Goal: Task Accomplishment & Management: Complete application form

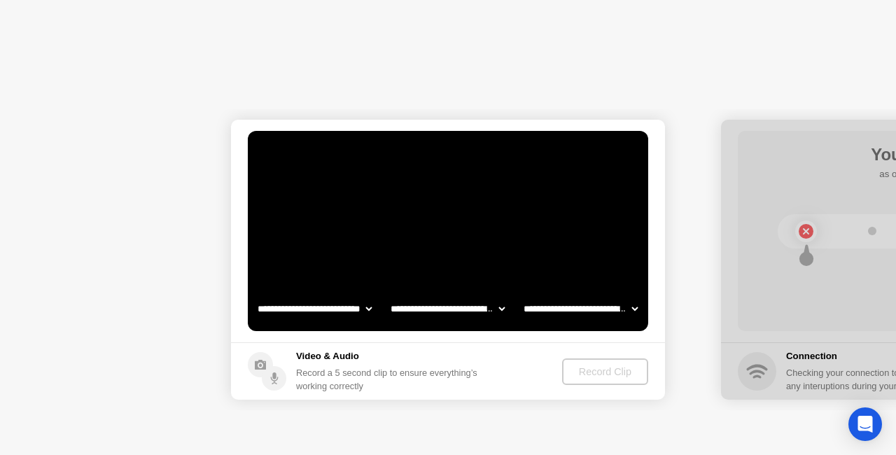
select select "**********"
select select "*******"
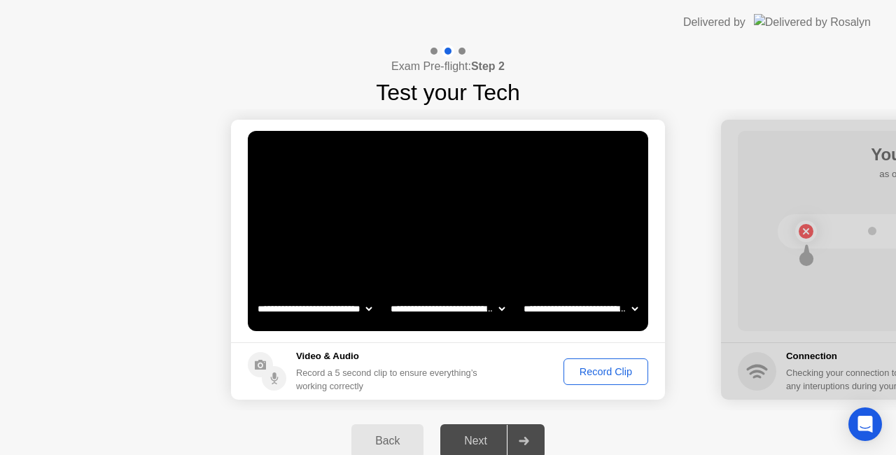
click at [612, 373] on div "Record Clip" at bounding box center [606, 371] width 75 height 11
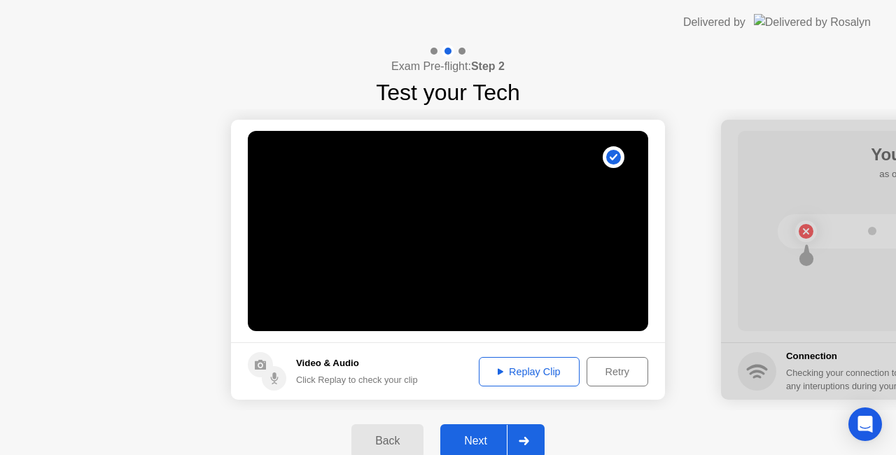
click at [462, 453] on button "Next" at bounding box center [492, 441] width 104 height 34
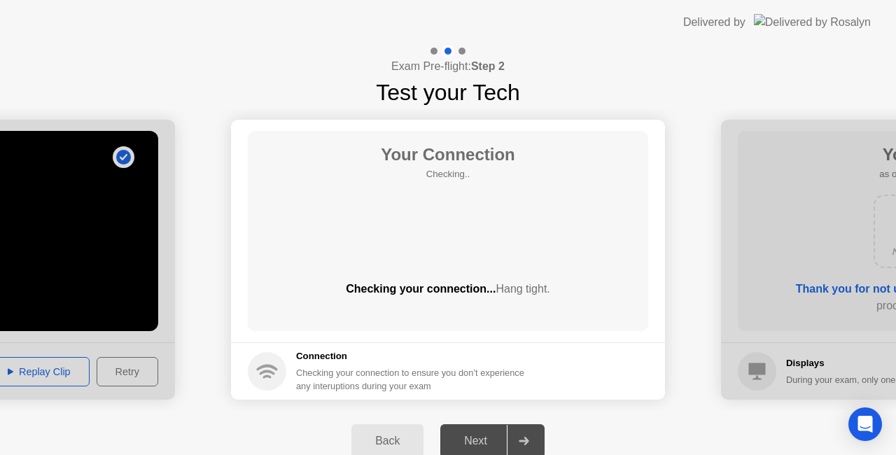
click at [399, 435] on div "Back" at bounding box center [388, 441] width 64 height 13
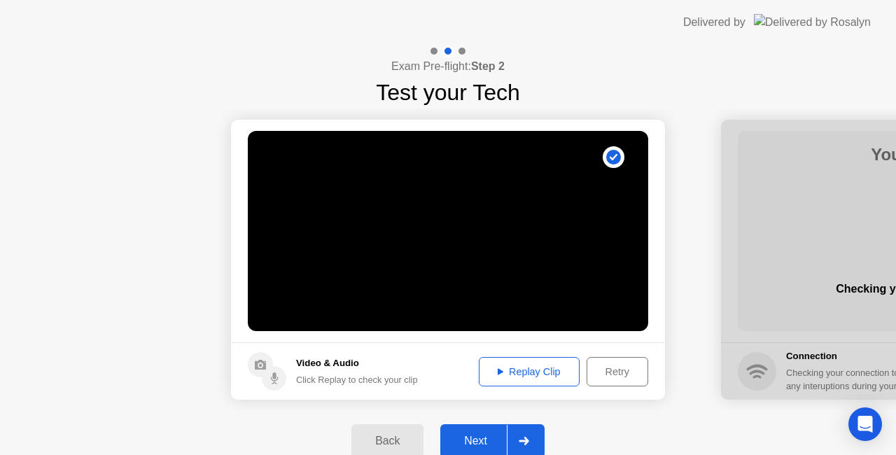
click at [541, 370] on div "Replay Clip" at bounding box center [529, 371] width 91 height 11
click at [500, 435] on div "Next" at bounding box center [476, 441] width 62 height 13
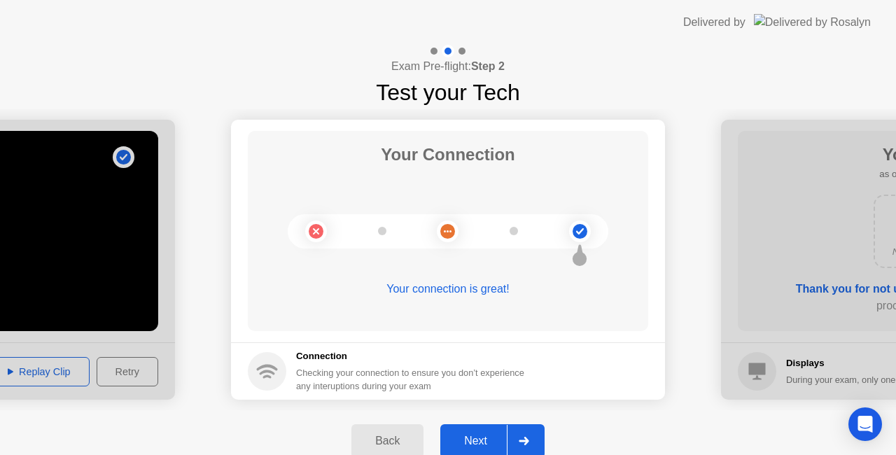
click at [482, 435] on div "Next" at bounding box center [476, 441] width 62 height 13
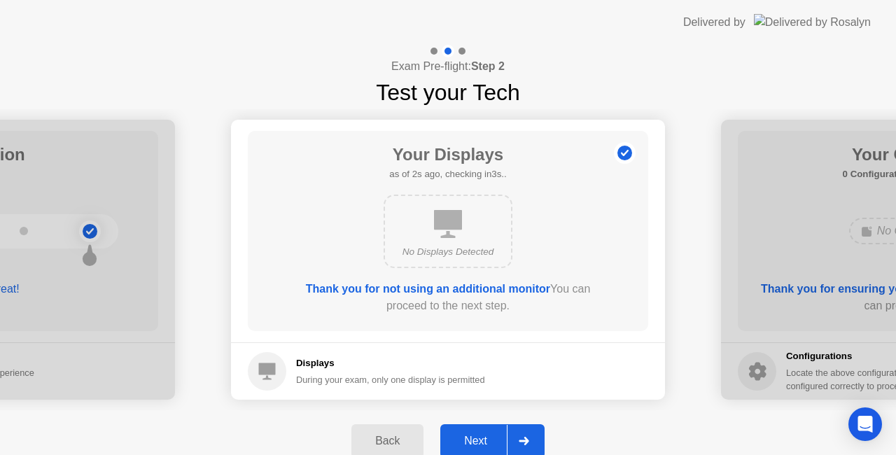
click at [482, 435] on div "Next" at bounding box center [476, 441] width 62 height 13
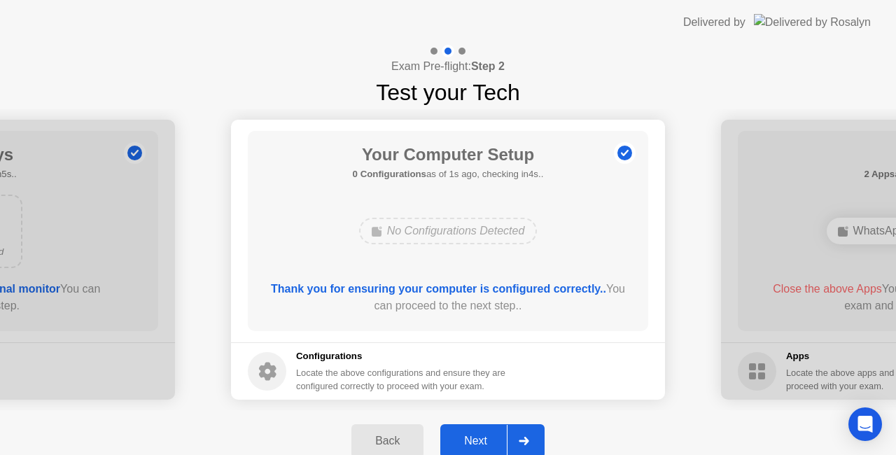
click at [482, 435] on div "Next" at bounding box center [476, 441] width 62 height 13
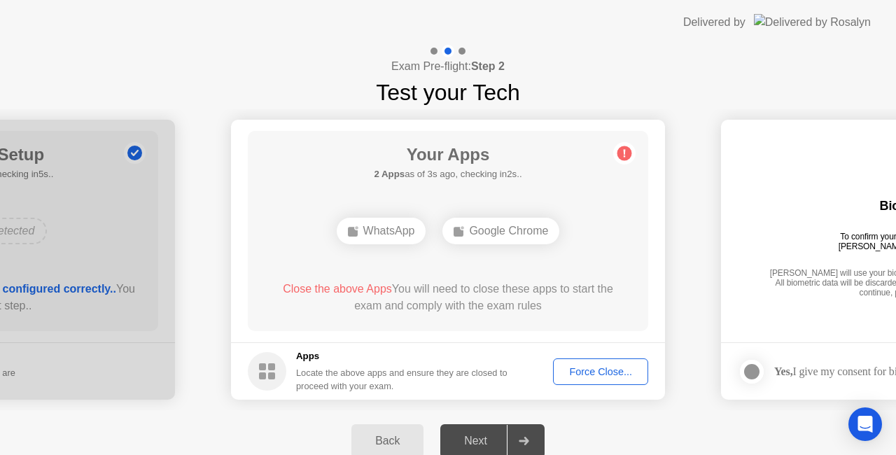
click at [592, 368] on div "Force Close..." at bounding box center [600, 371] width 85 height 11
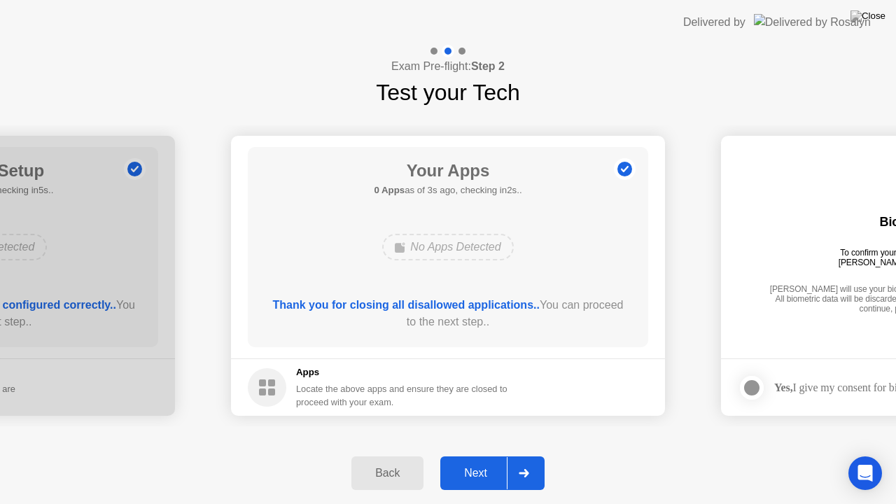
click at [499, 454] on div "Next" at bounding box center [476, 473] width 62 height 13
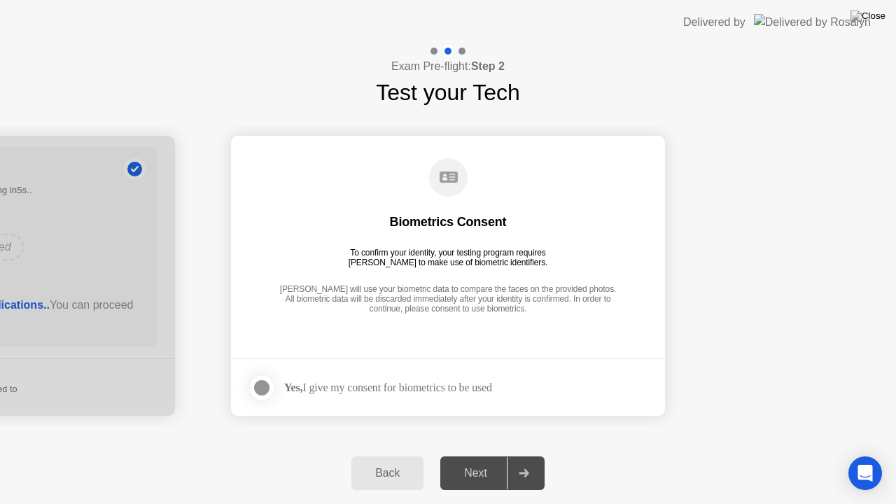
click at [499, 454] on div "Next" at bounding box center [476, 473] width 62 height 13
click at [303, 390] on strong "Yes," at bounding box center [293, 388] width 18 height 12
click at [263, 391] on div at bounding box center [261, 388] width 17 height 17
click at [462, 454] on div "Next" at bounding box center [476, 473] width 62 height 13
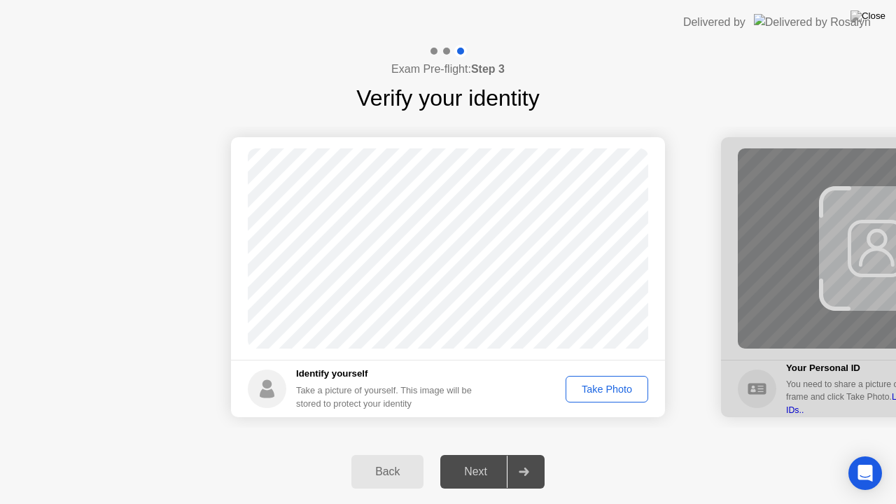
click at [594, 387] on div "Take Photo" at bounding box center [607, 389] width 73 height 11
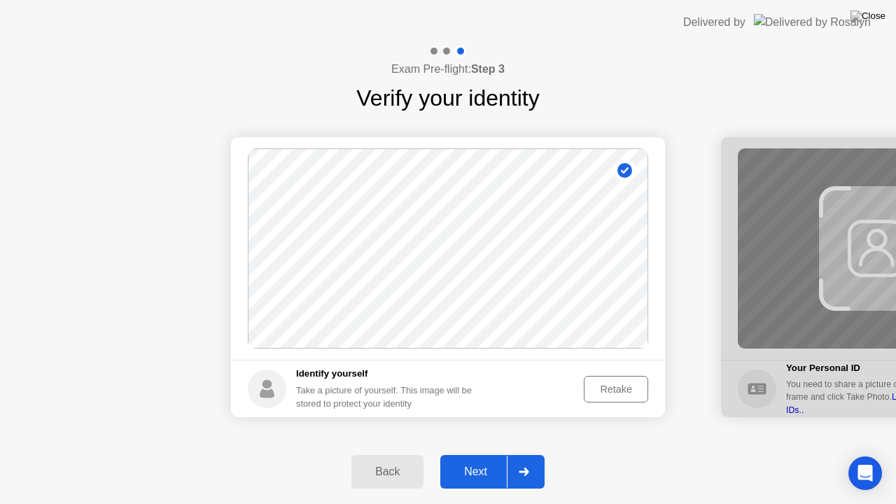
click at [478, 454] on div "Next" at bounding box center [476, 472] width 62 height 13
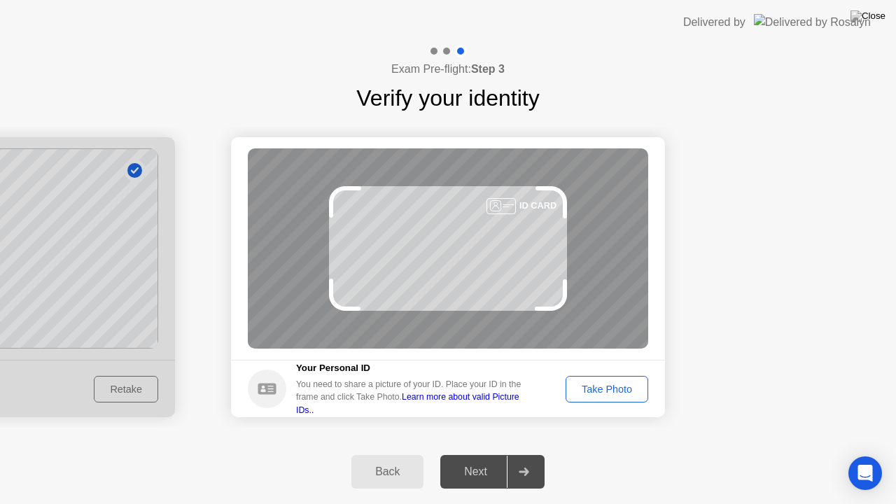
click at [616, 391] on div "Take Photo" at bounding box center [607, 389] width 73 height 11
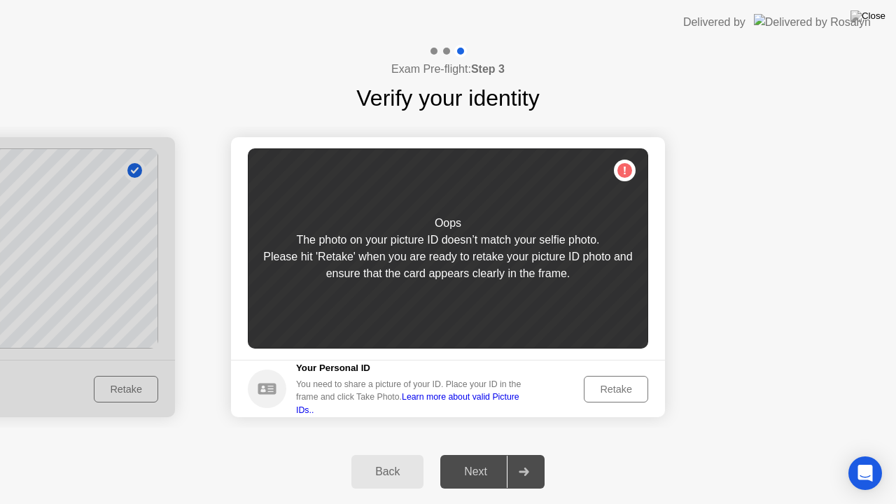
click at [632, 389] on div "Retake" at bounding box center [616, 389] width 55 height 11
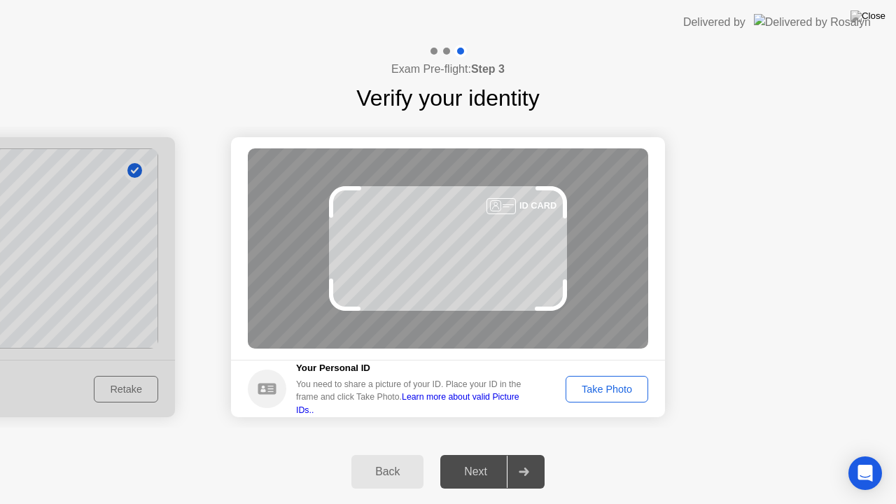
click at [627, 394] on div "Take Photo" at bounding box center [607, 389] width 73 height 11
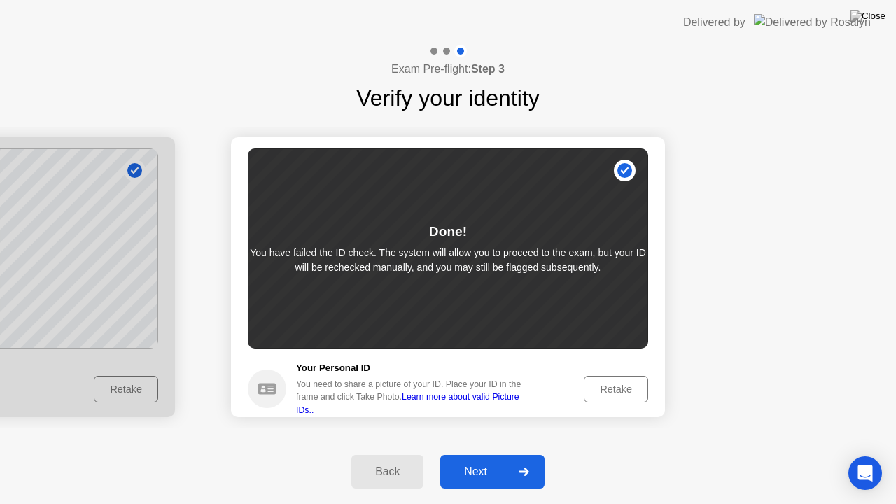
click at [469, 454] on div "Next" at bounding box center [476, 472] width 62 height 13
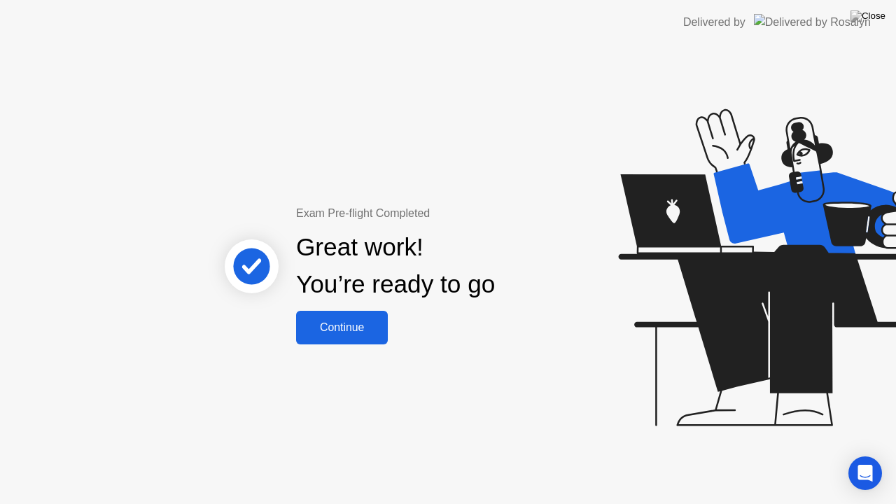
click at [366, 324] on div "Continue" at bounding box center [341, 327] width 83 height 13
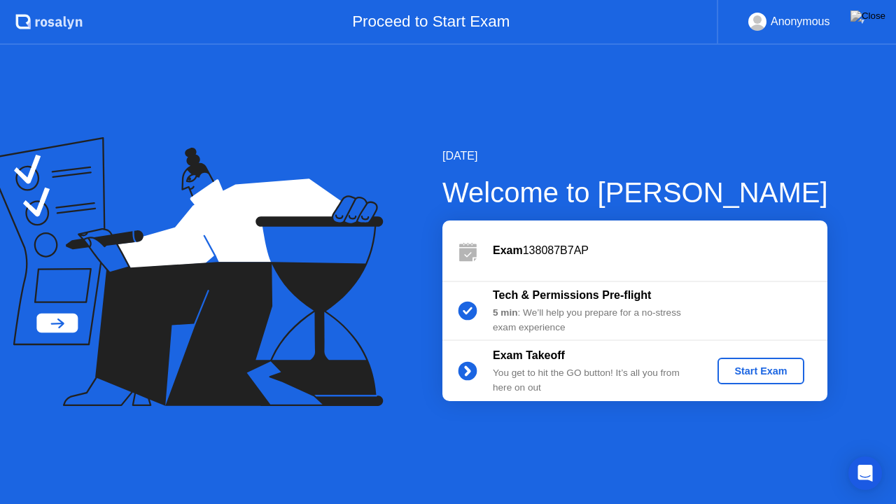
click at [749, 372] on div "Start Exam" at bounding box center [760, 371] width 75 height 11
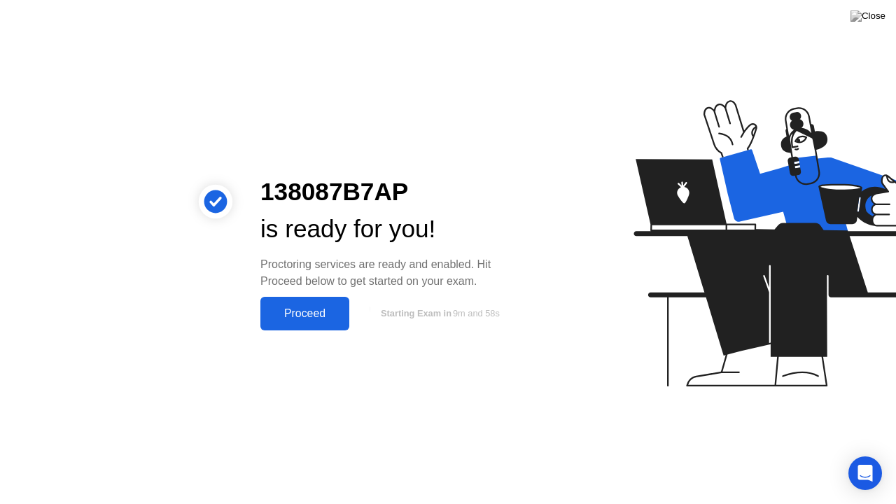
click at [310, 316] on div "Proceed" at bounding box center [305, 313] width 81 height 13
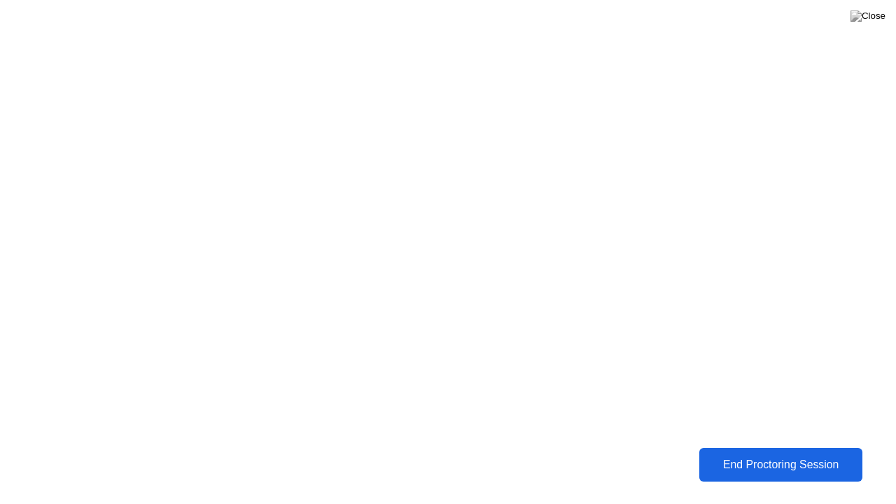
click at [766, 454] on div "End Proctoring Session" at bounding box center [780, 465] width 155 height 13
